Goal: Task Accomplishment & Management: Use online tool/utility

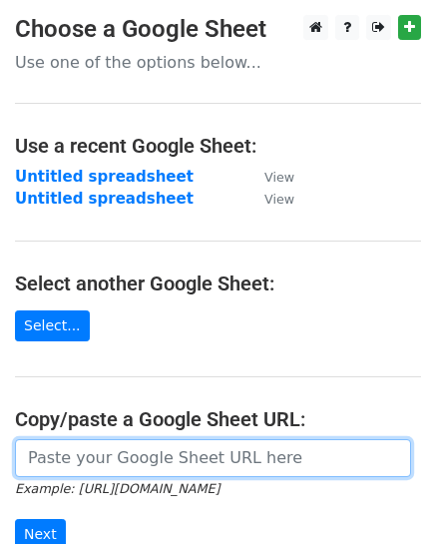
click at [115, 446] on input "url" at bounding box center [213, 458] width 396 height 38
paste input "[URL][DOMAIN_NAME]"
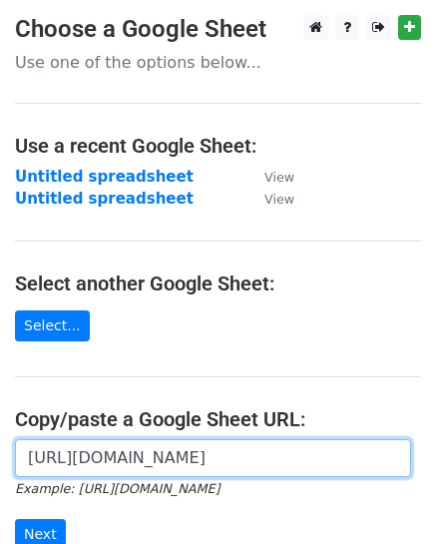
scroll to position [0, 497]
type input "[URL][DOMAIN_NAME]"
click at [15, 519] on input "Next" at bounding box center [40, 534] width 51 height 31
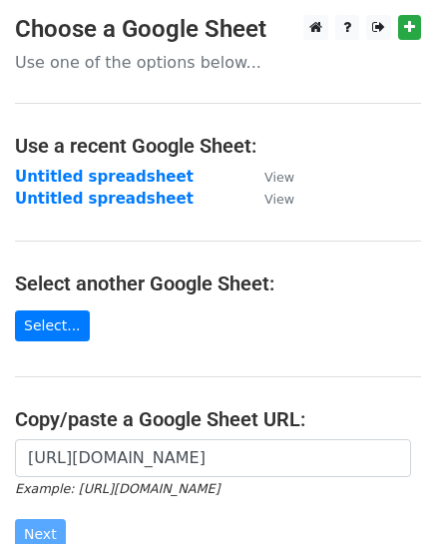
scroll to position [0, 0]
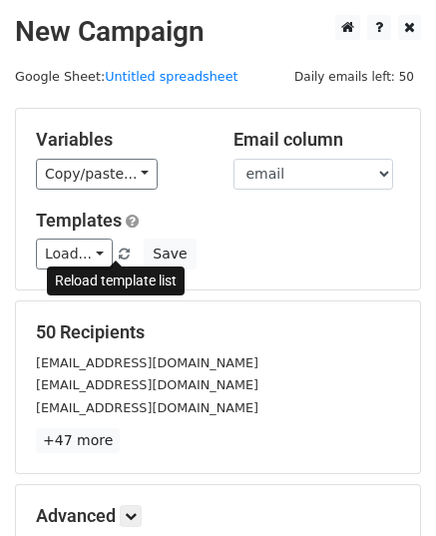
click at [119, 248] on span at bounding box center [124, 254] width 11 height 13
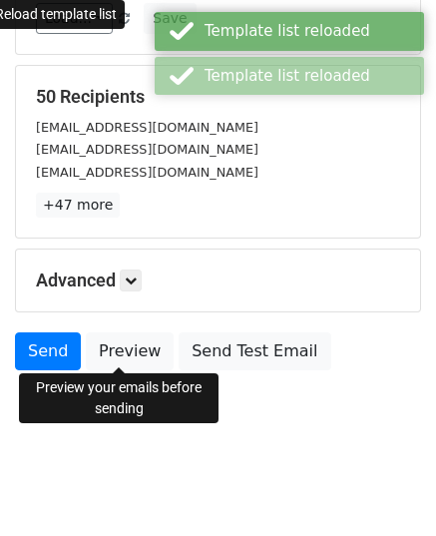
scroll to position [136, 0]
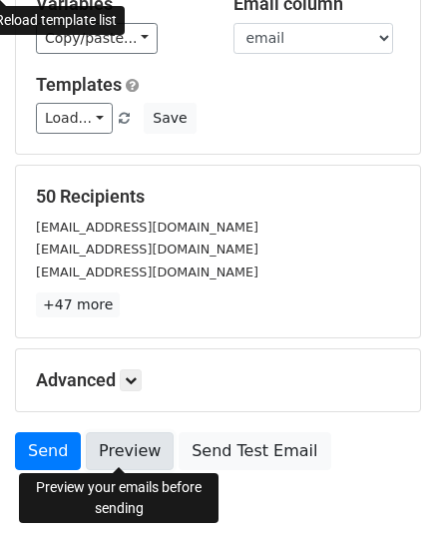
click at [136, 440] on link "Preview" at bounding box center [130, 451] width 88 height 38
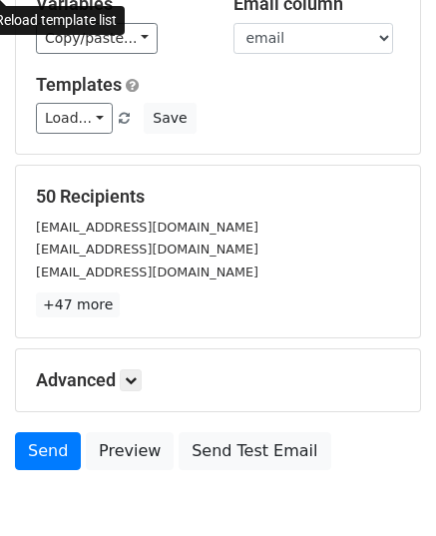
click at [76, 460] on div "Send Preview Send Test Email" at bounding box center [218, 456] width 436 height 48
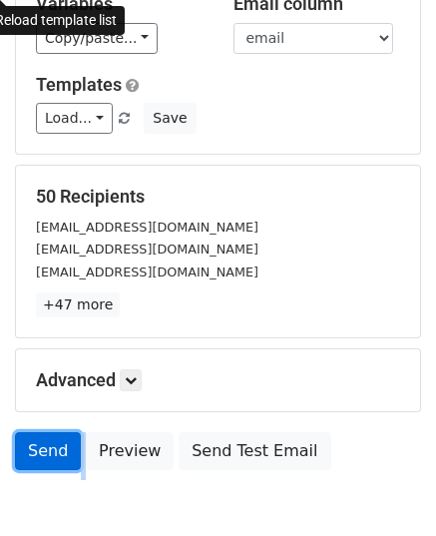
click at [41, 444] on link "Send" at bounding box center [48, 451] width 66 height 38
